Goal: Information Seeking & Learning: Learn about a topic

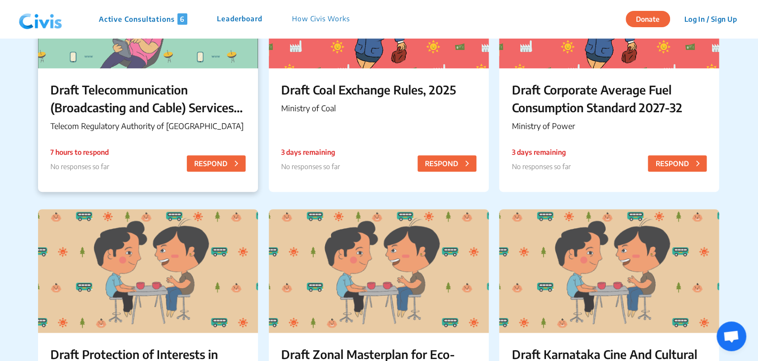
scroll to position [181, 0]
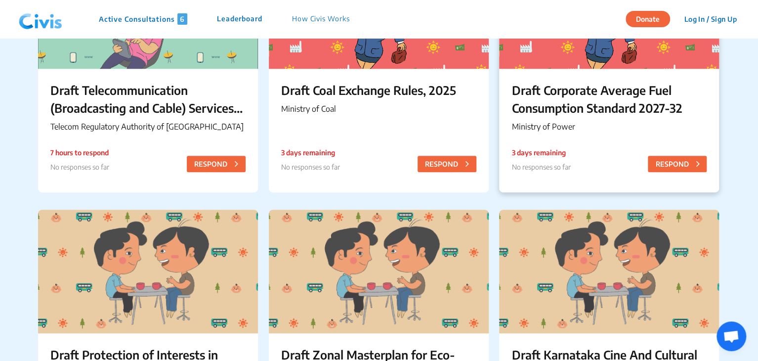
click at [571, 108] on p "Draft Corporate Average Fuel Consumption Standard 2027-32" at bounding box center [608, 99] width 195 height 36
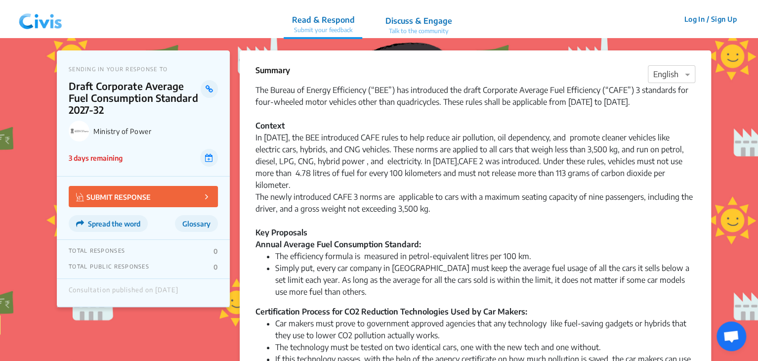
click at [491, 22] on nav "Read & Respond Submit your feedback Discuss & Engage Talk to the community Read…" at bounding box center [379, 19] width 758 height 38
